Goal: Book appointment/travel/reservation

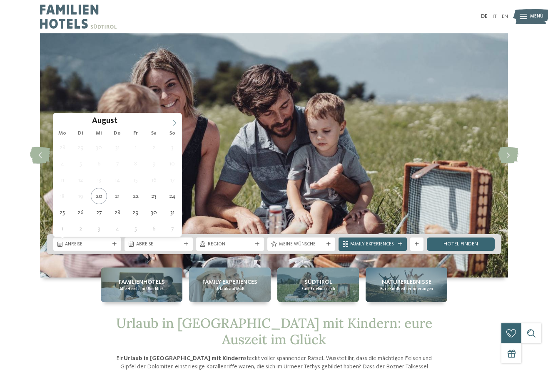
click at [175, 125] on icon at bounding box center [175, 123] width 6 height 6
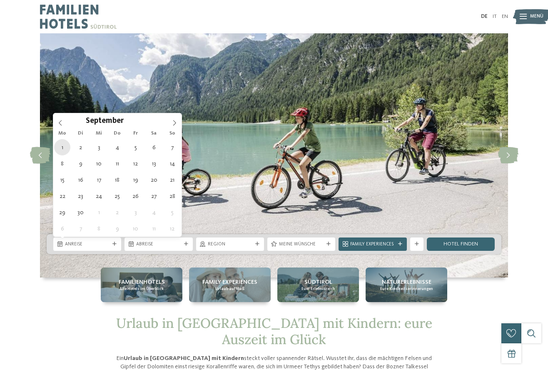
type div "[DATE]"
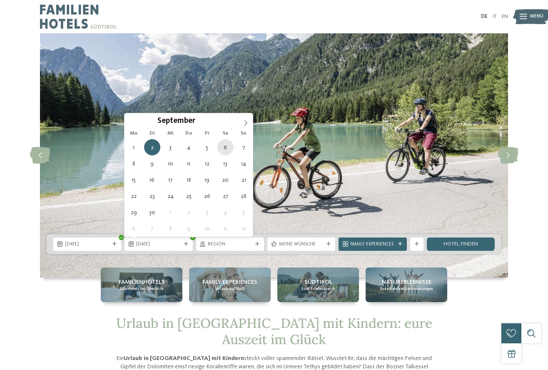
type div "[DATE]"
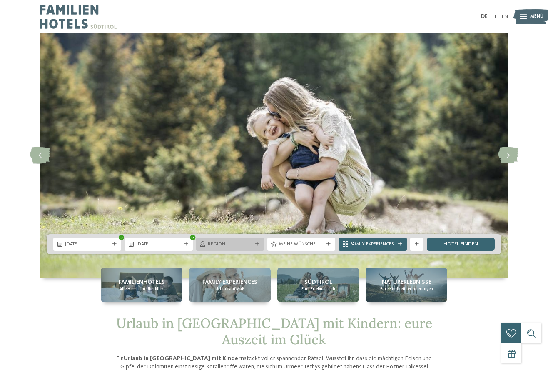
click at [262, 247] on div "Region" at bounding box center [230, 243] width 68 height 13
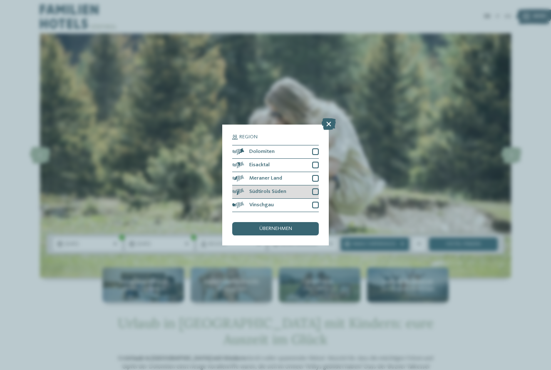
click at [317, 188] on div at bounding box center [315, 191] width 7 height 7
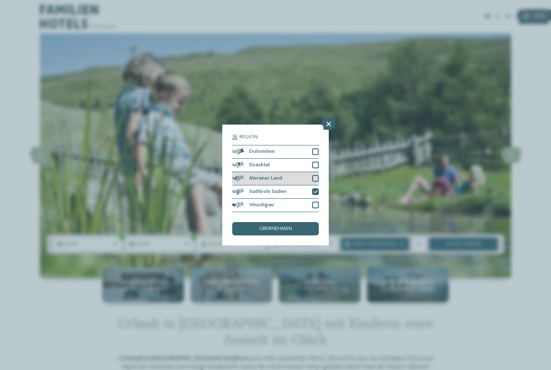
click at [319, 175] on div at bounding box center [315, 178] width 7 height 7
click at [317, 148] on div at bounding box center [315, 151] width 7 height 7
click at [317, 162] on div at bounding box center [315, 165] width 7 height 7
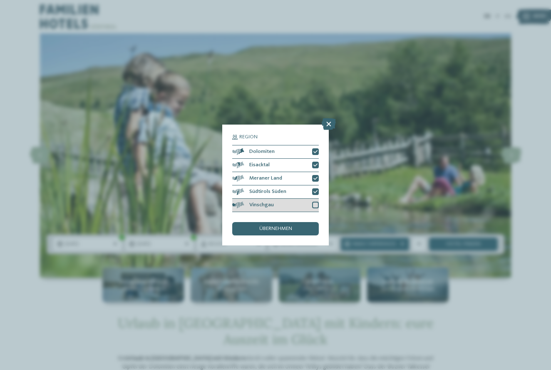
click at [318, 202] on div at bounding box center [315, 205] width 7 height 7
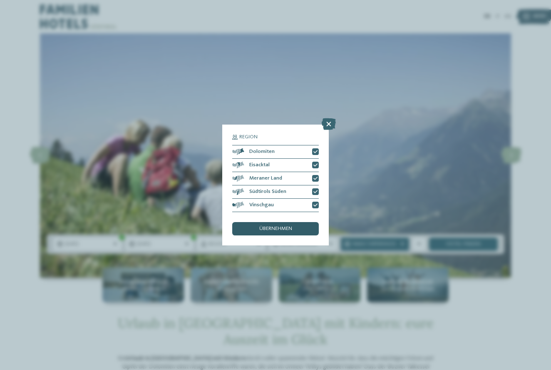
click at [297, 222] on div "übernehmen" at bounding box center [275, 228] width 87 height 13
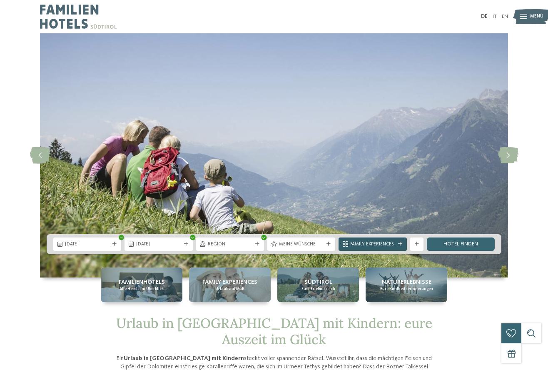
click at [401, 244] on icon at bounding box center [400, 244] width 4 height 4
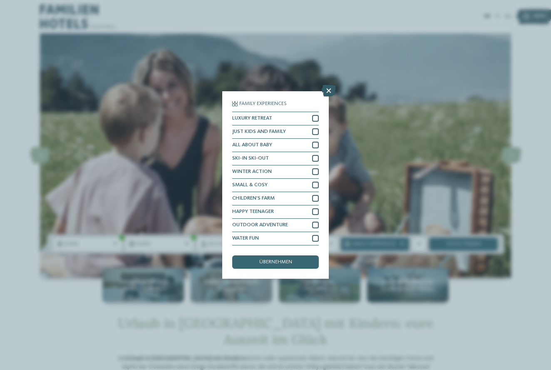
click at [332, 85] on icon at bounding box center [329, 91] width 14 height 12
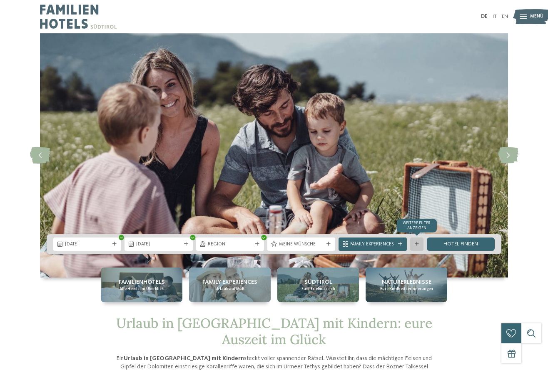
click at [419, 246] on div at bounding box center [417, 244] width 7 height 4
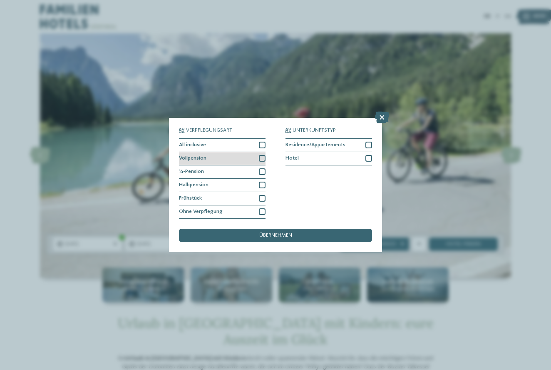
click at [264, 155] on div at bounding box center [262, 158] width 7 height 7
click at [263, 142] on div at bounding box center [262, 145] width 7 height 7
click at [272, 233] on span "übernehmen" at bounding box center [276, 235] width 33 height 5
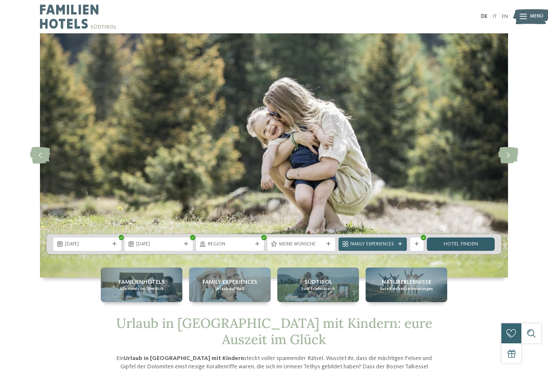
click at [472, 245] on link "Hotel finden" at bounding box center [461, 243] width 68 height 13
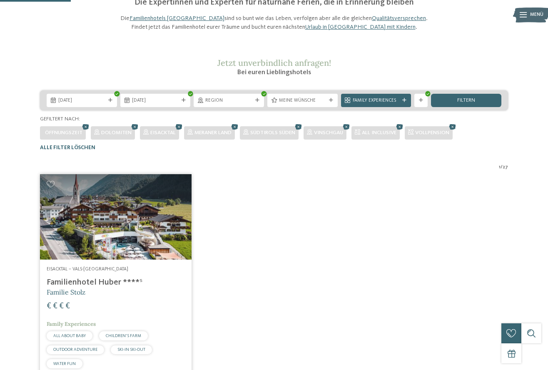
scroll to position [66, 0]
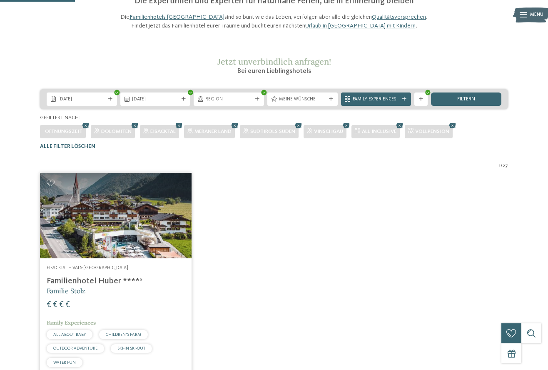
click at [150, 240] on img at bounding box center [116, 215] width 152 height 85
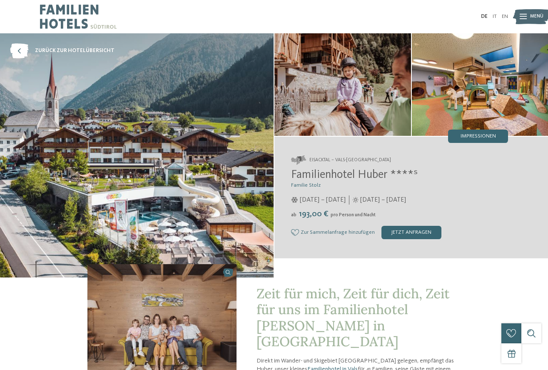
click at [156, 184] on img at bounding box center [137, 155] width 274 height 244
click at [148, 130] on img at bounding box center [137, 155] width 274 height 244
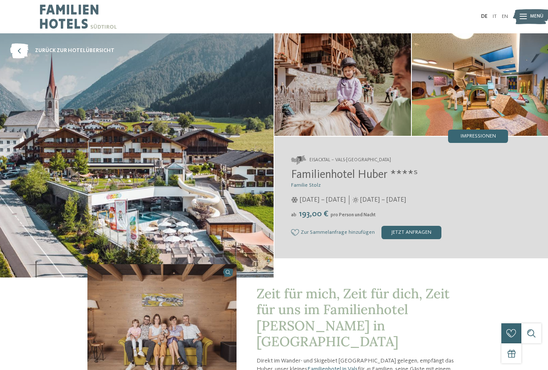
click at [371, 67] on img at bounding box center [342, 84] width 137 height 102
click at [491, 83] on img at bounding box center [480, 84] width 137 height 102
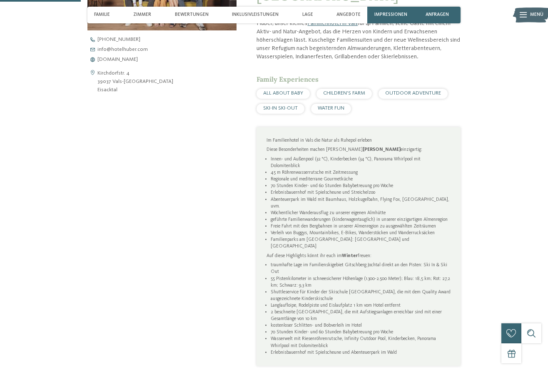
scroll to position [346, 0]
click at [138, 60] on span "www.hotelhuber.com" at bounding box center [117, 59] width 40 height 5
